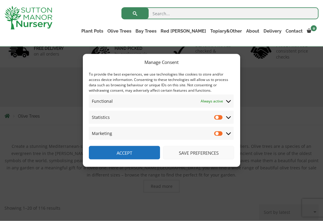
scroll to position [42, 0]
click at [218, 121] on input "Statistics" at bounding box center [218, 118] width 9 height 6
click at [219, 121] on input "Statistics" at bounding box center [218, 118] width 9 height 6
checkbox input "false"
click at [137, 160] on button "Accept" at bounding box center [124, 152] width 71 height 13
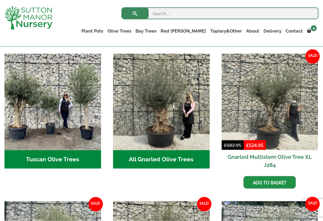
scroll to position [214, 0]
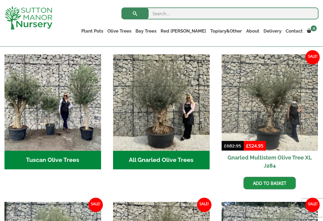
click at [168, 160] on h2 "All Gnarled Olive Trees (215)" at bounding box center [161, 160] width 97 height 19
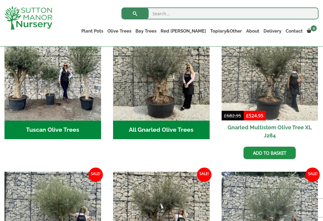
scroll to position [245, 0]
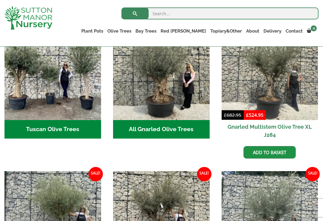
click at [73, 129] on h2 "Tuscan Olive Trees (9)" at bounding box center [52, 129] width 97 height 19
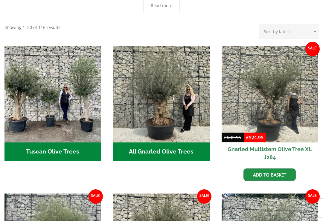
scroll to position [254, 0]
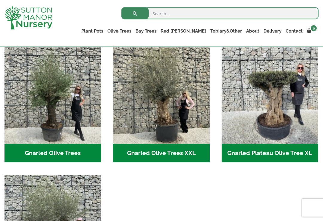
scroll to position [129, 0]
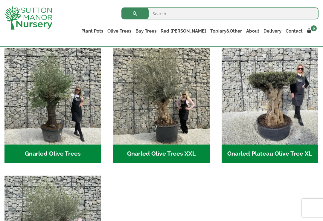
click at [77, 155] on h2 "Gnarled Olive Trees (127)" at bounding box center [52, 154] width 97 height 19
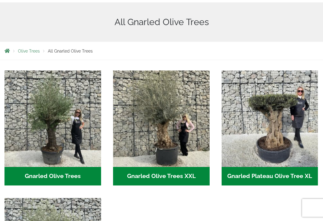
scroll to position [138, 0]
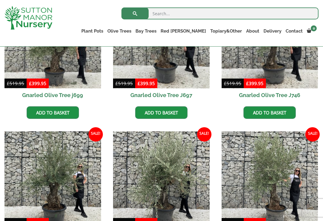
scroll to position [193, 0]
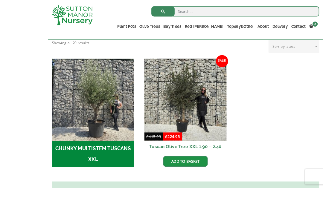
scroll to position [192, 0]
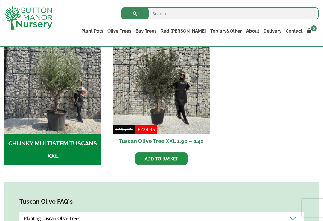
click at [68, 147] on h2 "CHUNKY MULTISTEM TUSCANS XXL (8)" at bounding box center [52, 150] width 97 height 31
